Goal: Task Accomplishment & Management: Use online tool/utility

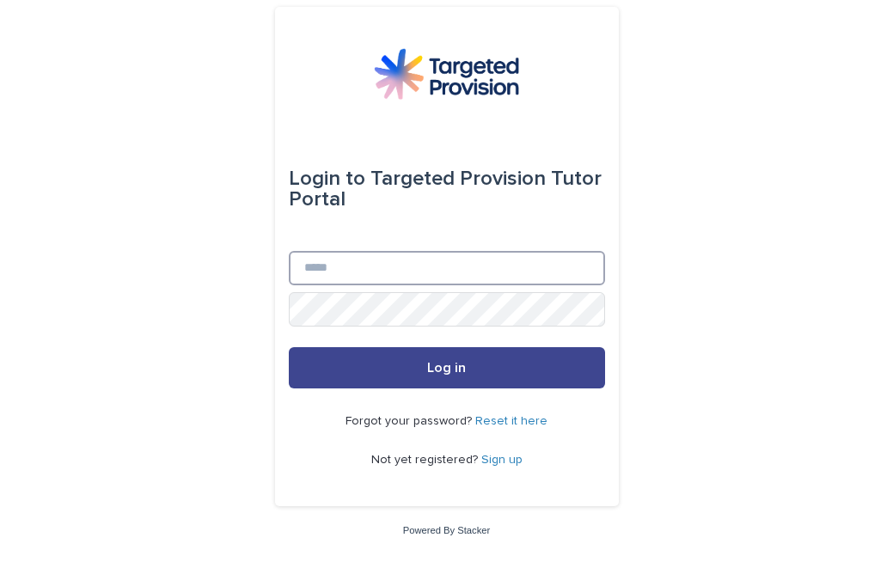
type input "**********"
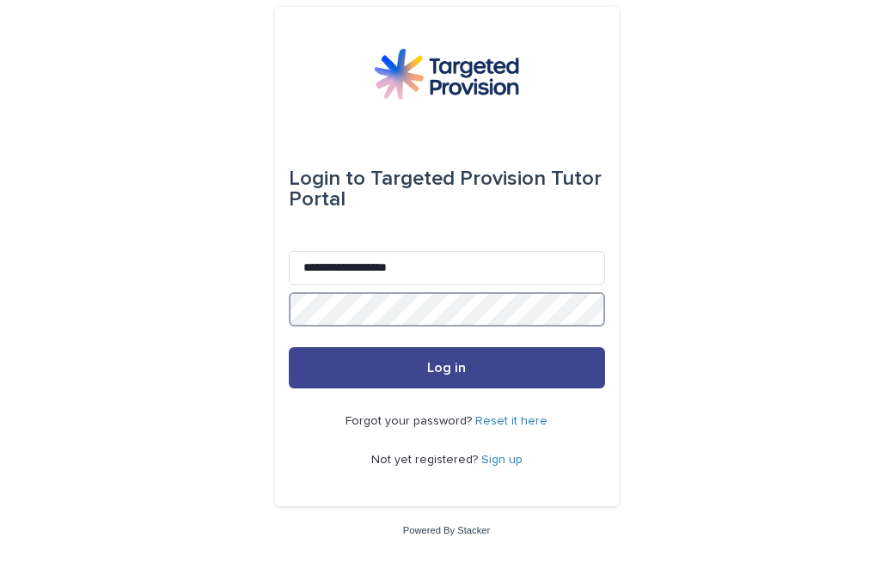
click at [446, 369] on button "Log in" at bounding box center [447, 367] width 316 height 41
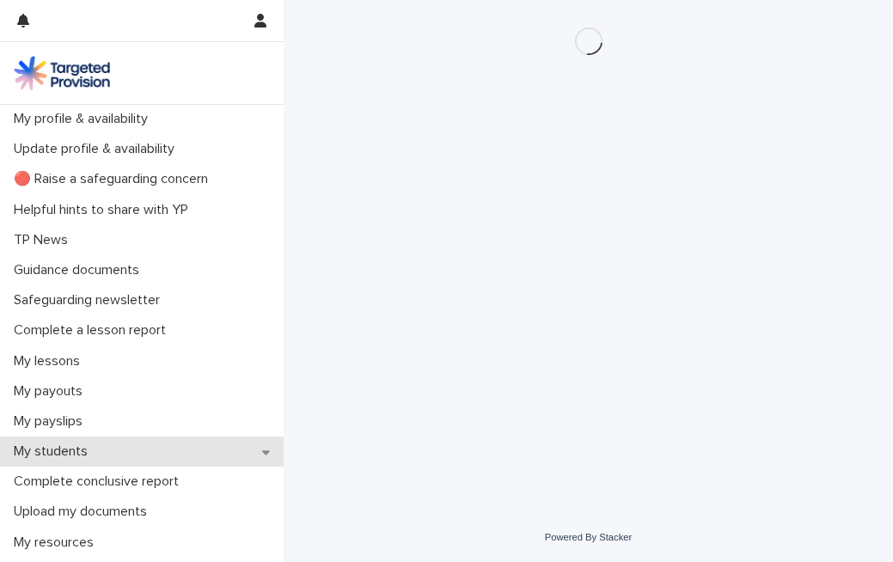
click at [64, 447] on p "My students" at bounding box center [54, 451] width 95 height 16
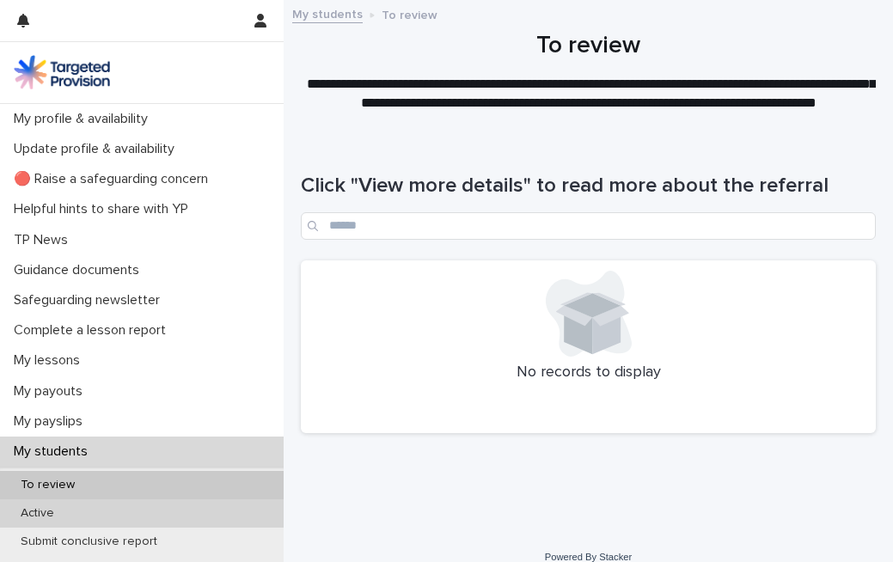
click at [44, 513] on p "Active" at bounding box center [37, 513] width 61 height 15
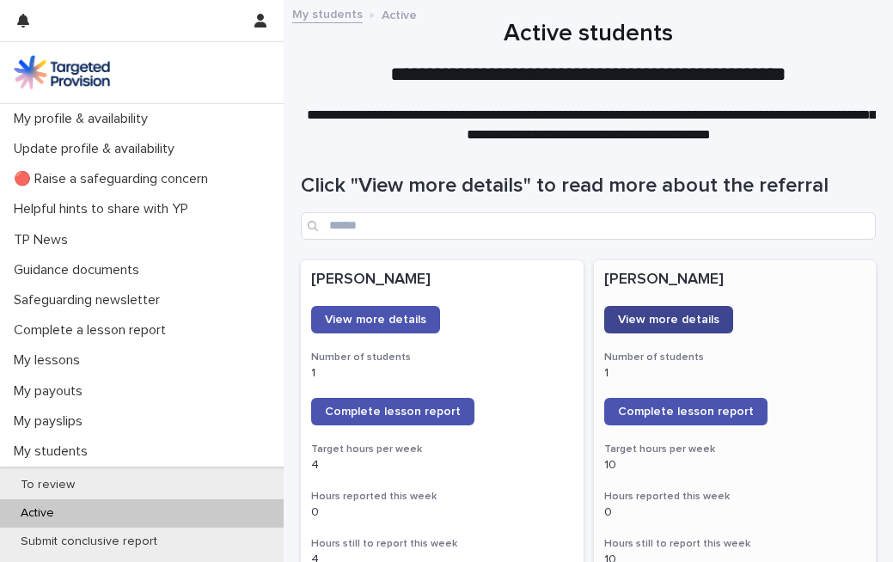
click at [656, 320] on span "View more details" at bounding box center [668, 320] width 101 height 12
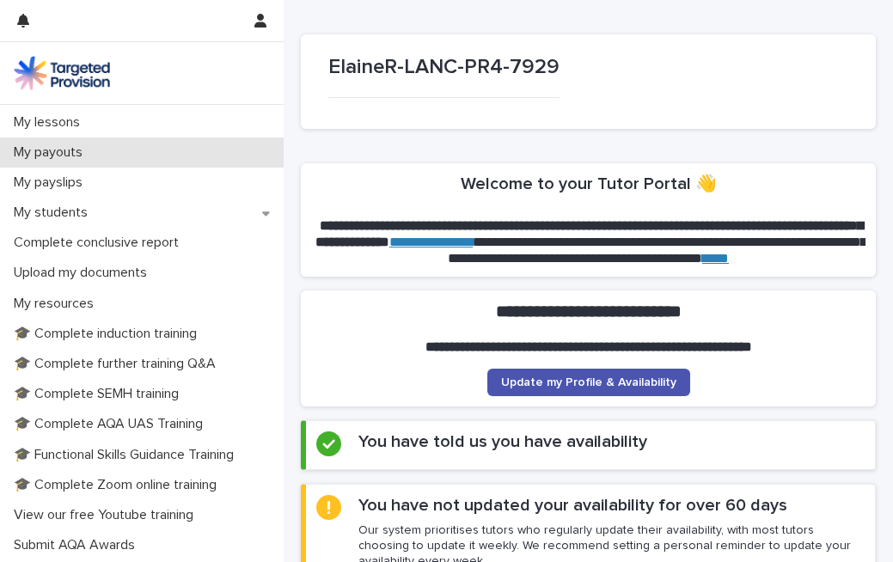
scroll to position [127, 0]
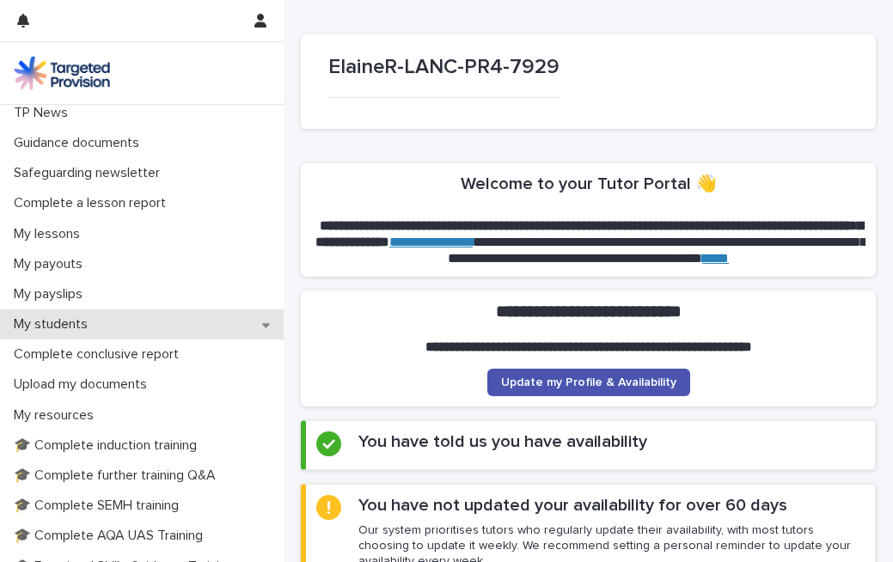
click at [80, 324] on p "My students" at bounding box center [54, 324] width 95 height 16
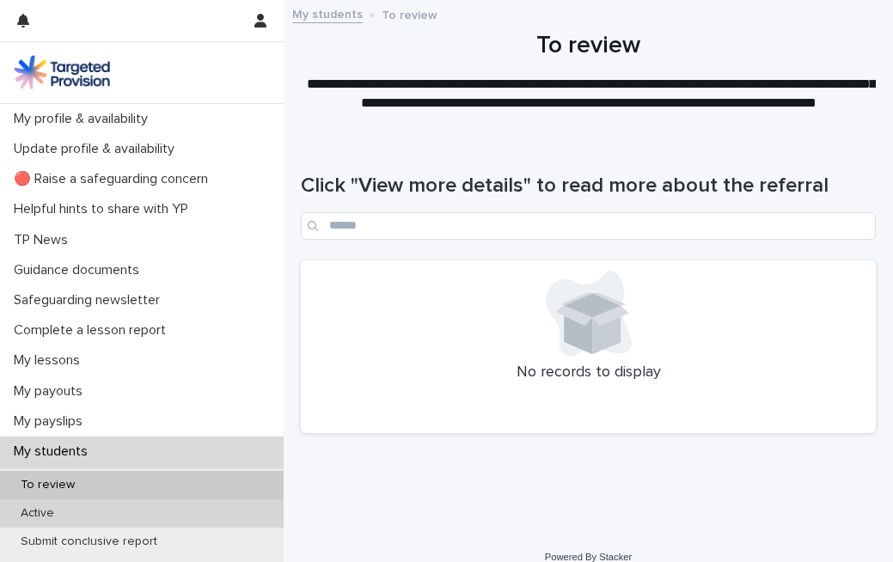
click at [46, 515] on p "Active" at bounding box center [37, 513] width 61 height 15
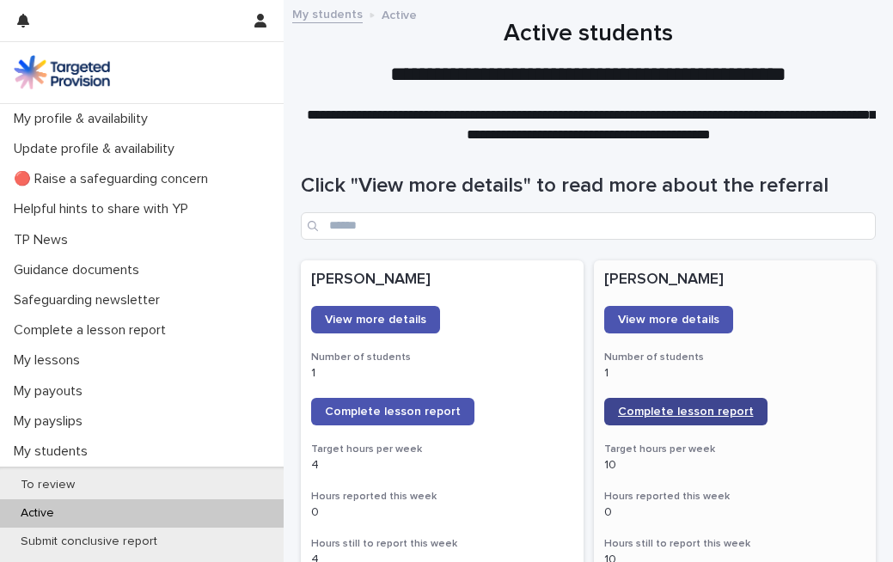
click at [679, 409] on span "Complete lesson report" at bounding box center [686, 412] width 136 height 12
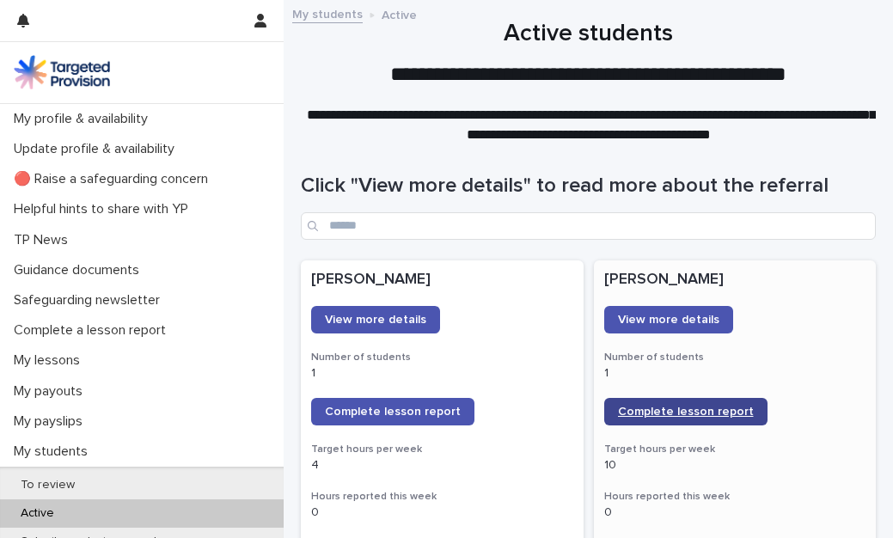
click at [670, 406] on span "Complete lesson report" at bounding box center [686, 412] width 136 height 12
